Goal: Information Seeking & Learning: Learn about a topic

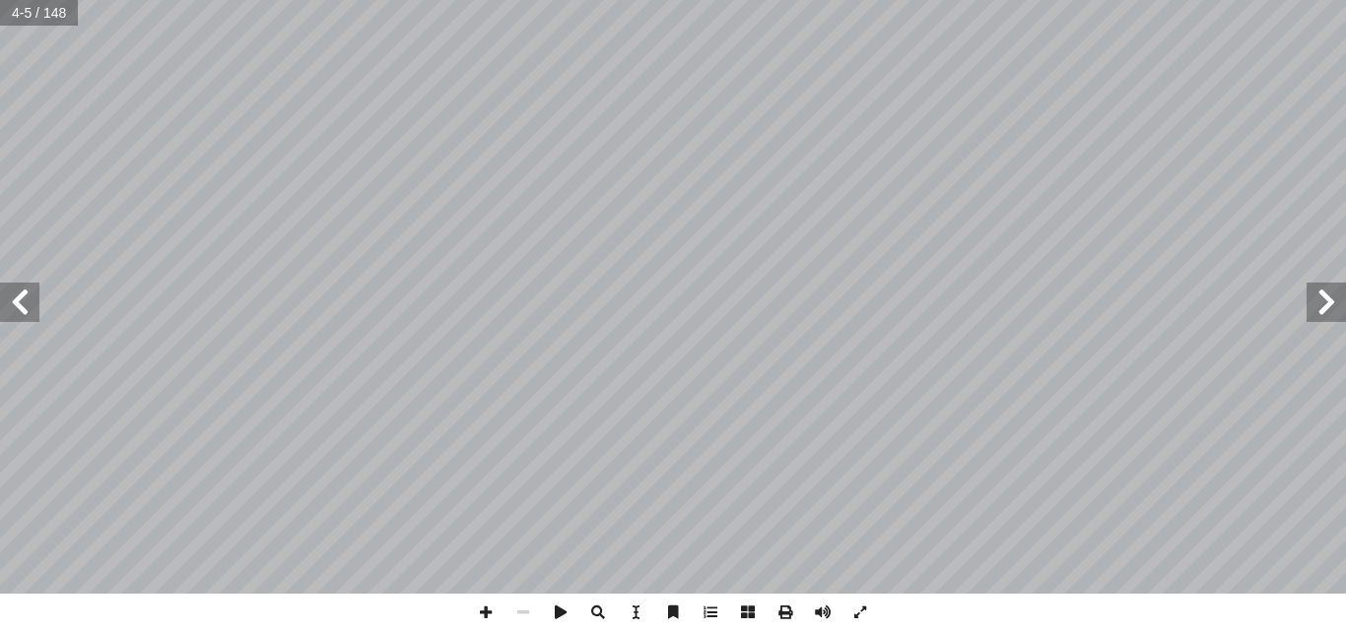
click at [19, 315] on span at bounding box center [19, 302] width 39 height 39
click at [21, 317] on span at bounding box center [19, 302] width 39 height 39
click at [1343, 288] on span at bounding box center [1325, 302] width 39 height 39
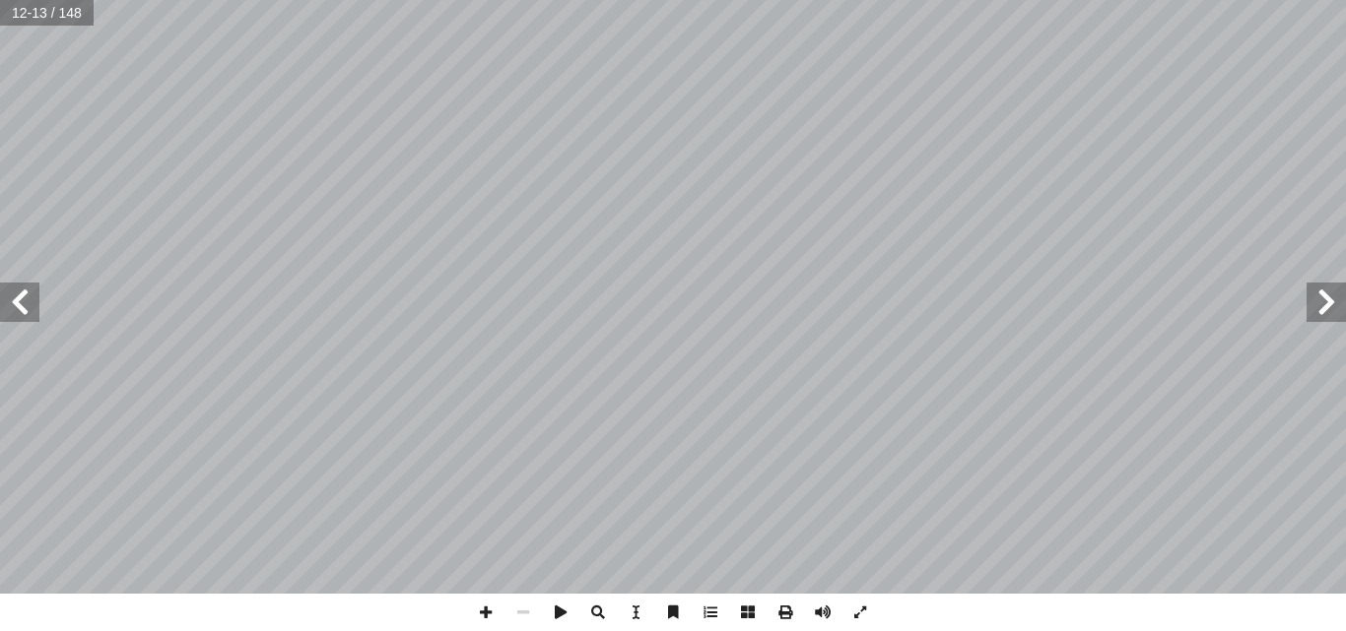
click at [1332, 290] on span at bounding box center [1325, 302] width 39 height 39
click at [1332, 289] on span at bounding box center [1325, 302] width 39 height 39
click at [1334, 290] on span at bounding box center [1325, 302] width 39 height 39
click at [21, 305] on span at bounding box center [19, 302] width 39 height 39
click at [25, 310] on span at bounding box center [19, 302] width 39 height 39
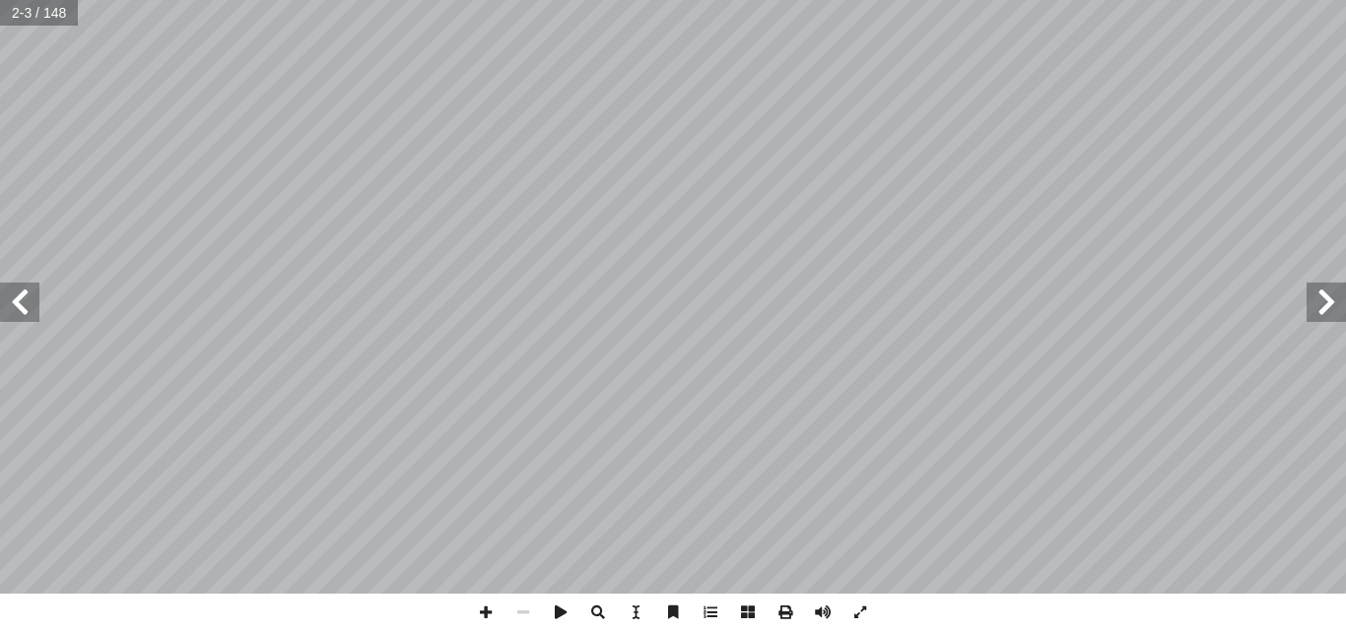
click at [13, 304] on span at bounding box center [19, 302] width 39 height 39
click at [14, 307] on span at bounding box center [19, 302] width 39 height 39
click at [1333, 309] on span at bounding box center [1325, 302] width 39 height 39
click at [19, 308] on span at bounding box center [19, 302] width 39 height 39
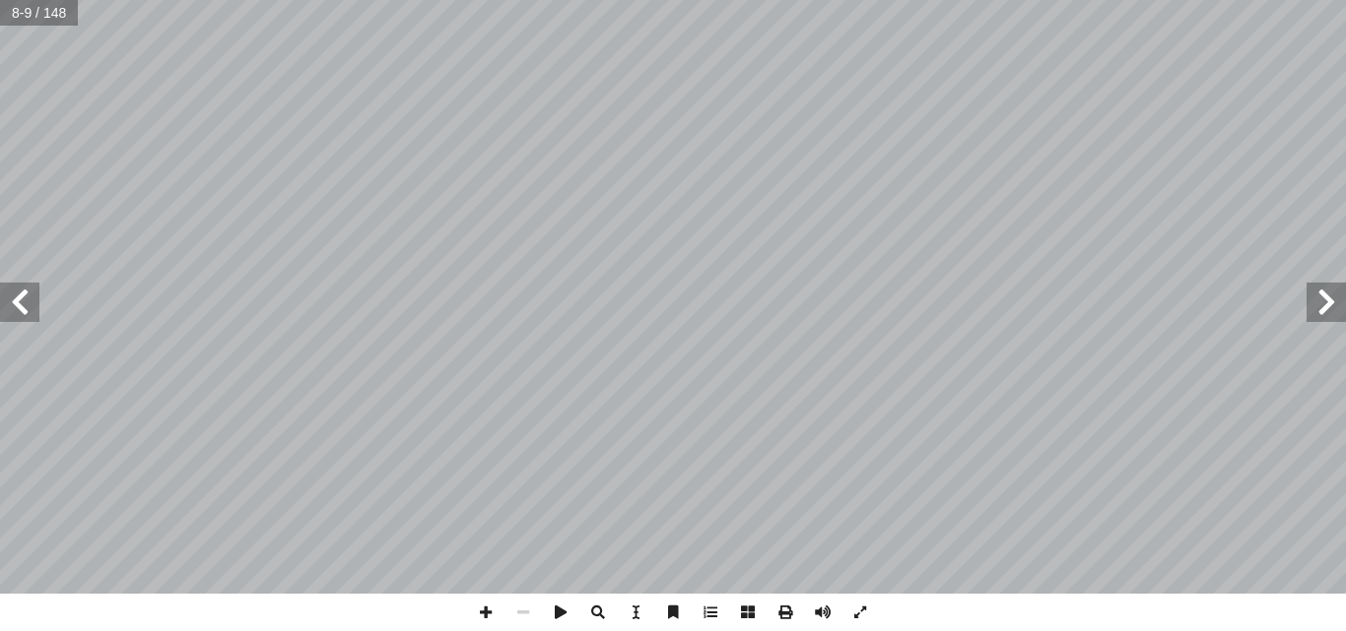
click at [6, 300] on span at bounding box center [19, 302] width 39 height 39
click at [7, 300] on span at bounding box center [19, 302] width 39 height 39
click at [13, 300] on span at bounding box center [19, 302] width 39 height 39
click at [1327, 301] on span at bounding box center [1325, 302] width 39 height 39
click at [1345, 290] on span at bounding box center [1325, 302] width 39 height 39
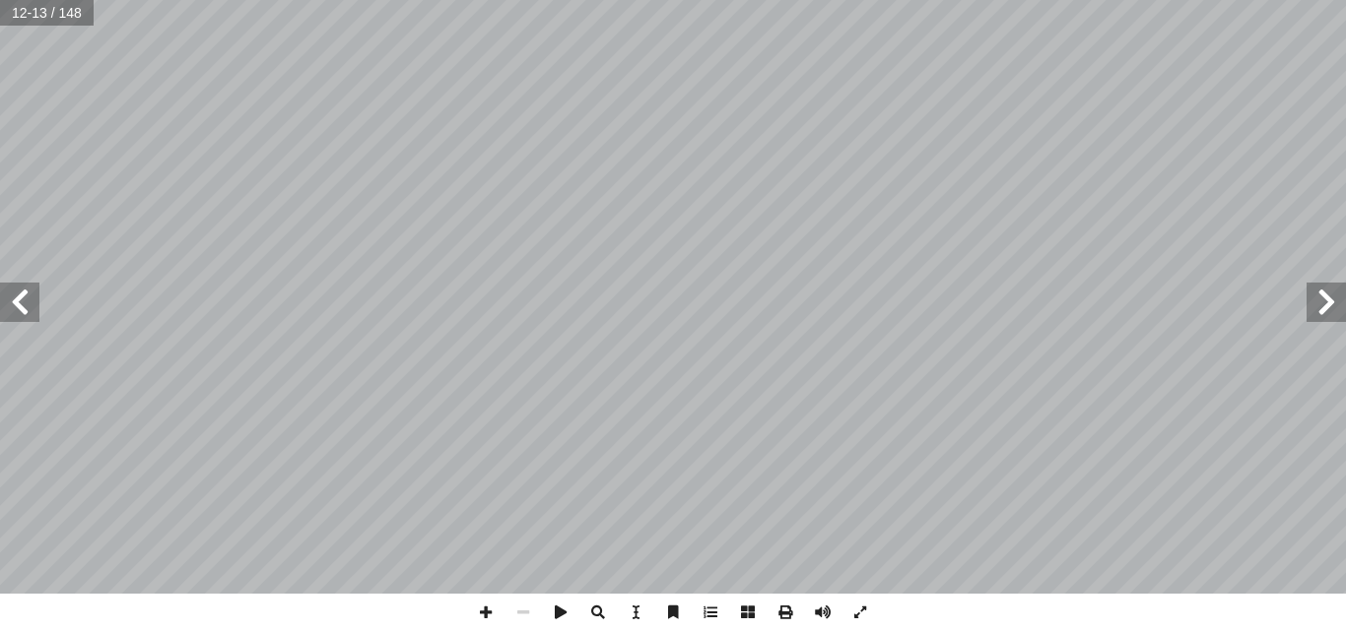
click at [1345, 291] on span at bounding box center [1325, 302] width 39 height 39
click at [28, 298] on span at bounding box center [19, 302] width 39 height 39
click at [906, 629] on div "6 لذي � لوقت � في للعلوم، ٍ ر ّ تطو ُ لعالم حدوث � من ٍ سعة � و َ نتشاره في منا…" at bounding box center [673, 315] width 1346 height 631
click at [27, 308] on span at bounding box center [19, 302] width 39 height 39
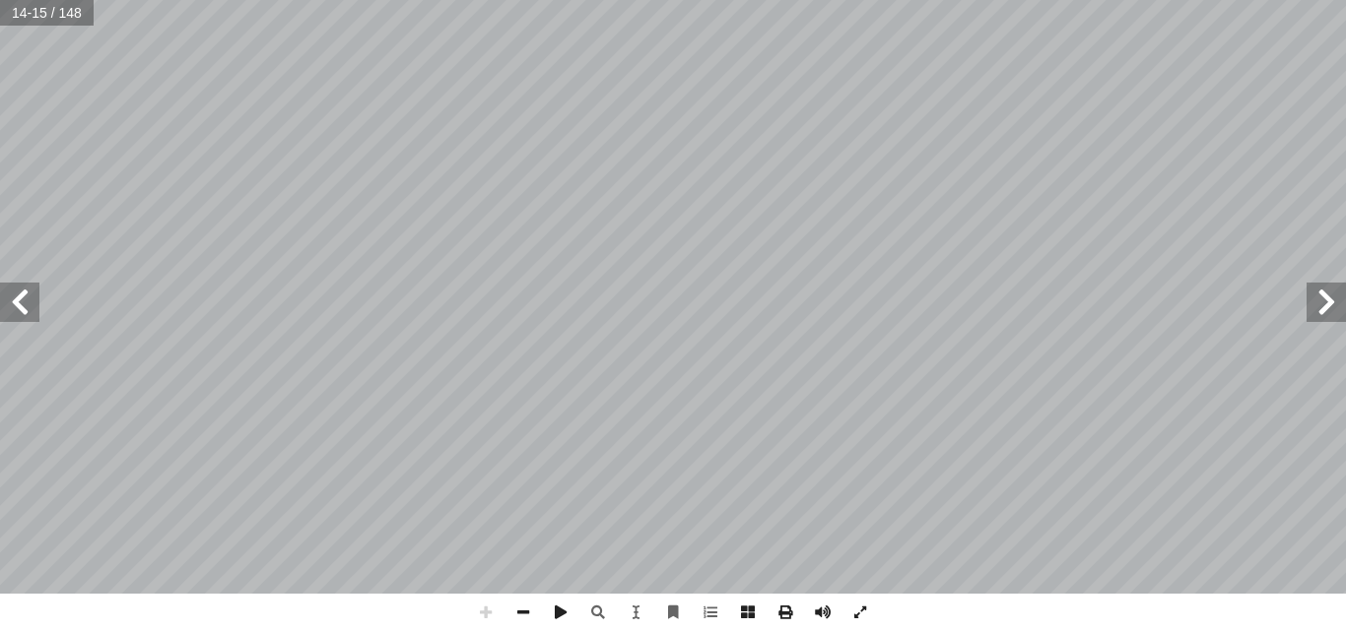
drag, startPoint x: 27, startPoint y: 308, endPoint x: 17, endPoint y: 292, distance: 19.4
drag, startPoint x: 17, startPoint y: 292, endPoint x: 10, endPoint y: 284, distance: 10.5
click at [10, 284] on span at bounding box center [19, 302] width 39 height 39
click at [16, 295] on span at bounding box center [19, 302] width 39 height 39
click at [8, 295] on div "١٤ فــي ْ دويــة المصنعــة. ابحــث أ عــن ال� أ ا ثــار الجانبيــة التــي قــد …" at bounding box center [673, 297] width 1346 height 594
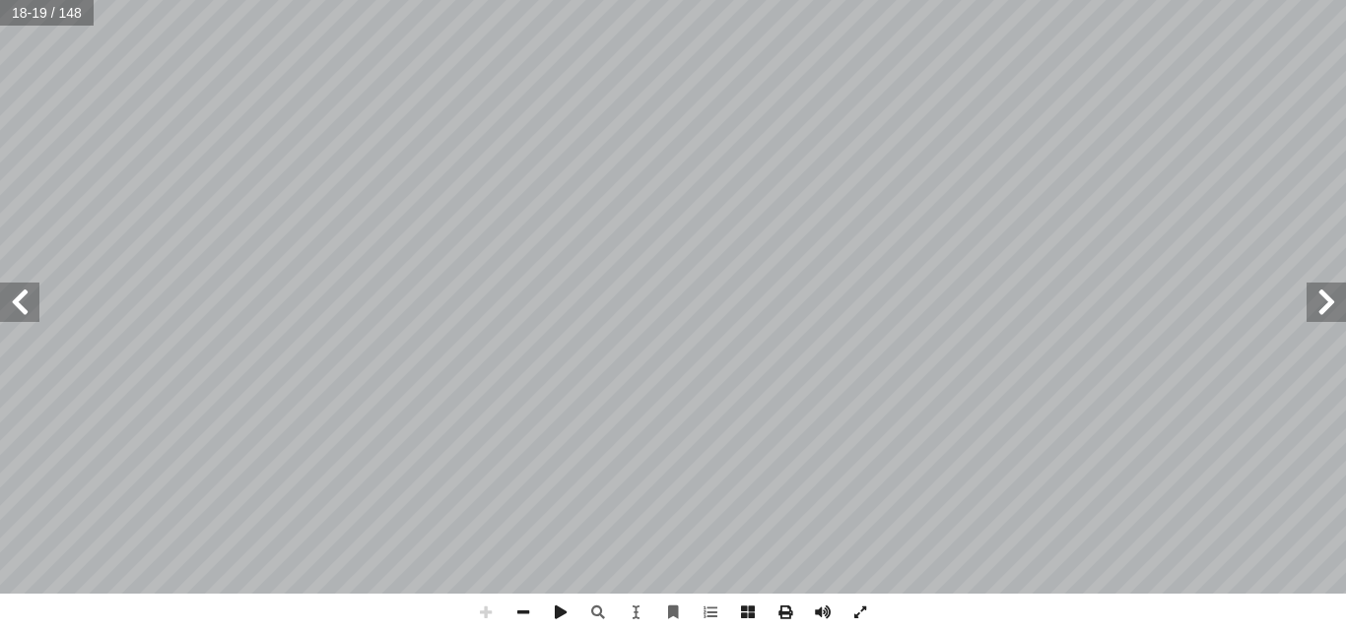
click at [1322, 301] on span at bounding box center [1325, 302] width 39 height 39
click at [1333, 315] on span at bounding box center [1325, 302] width 39 height 39
